Goal: Navigation & Orientation: Find specific page/section

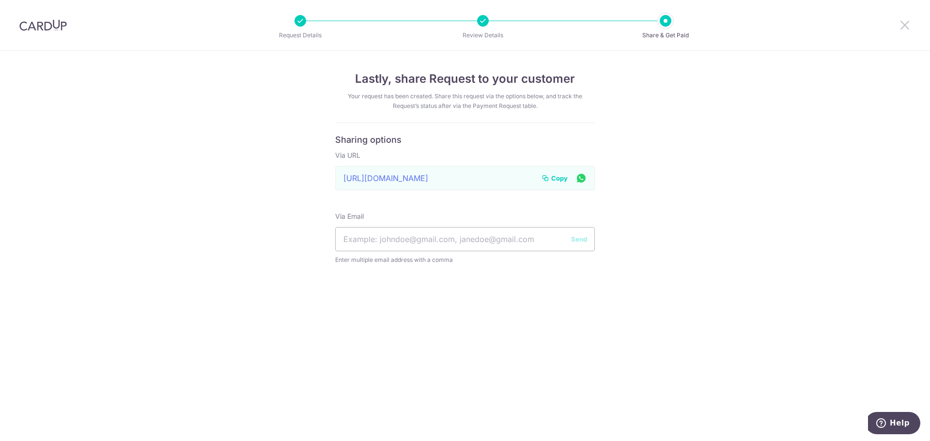
click at [904, 28] on icon at bounding box center [905, 25] width 12 height 12
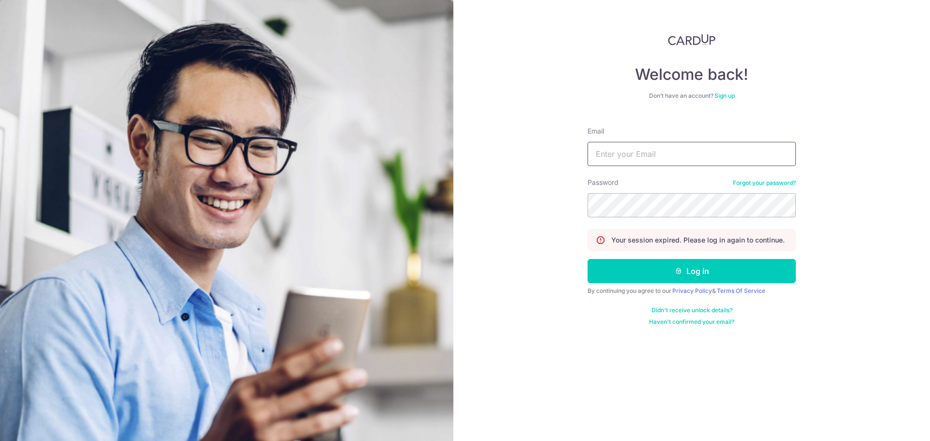
type input "[EMAIL_ADDRESS][DOMAIN_NAME]"
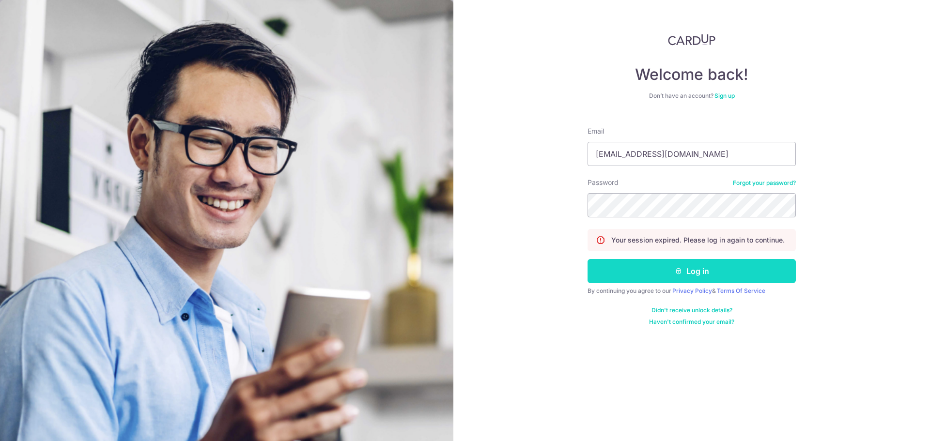
click at [625, 271] on button "Log in" at bounding box center [691, 271] width 208 height 24
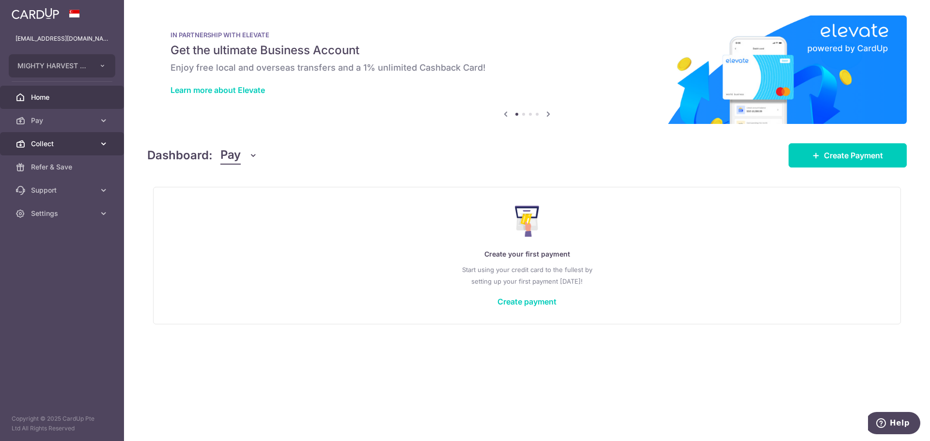
click at [57, 146] on span "Collect" at bounding box center [63, 144] width 64 height 10
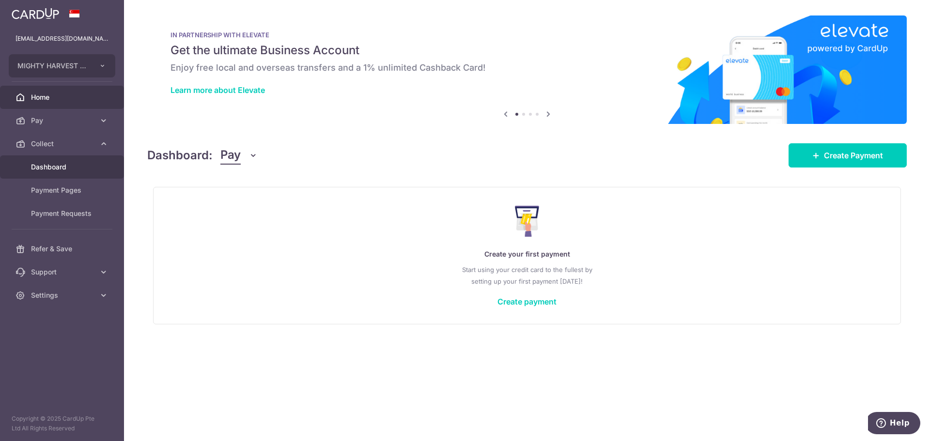
click at [55, 166] on span "Dashboard" at bounding box center [63, 167] width 64 height 10
